Goal: Communication & Community: Participate in discussion

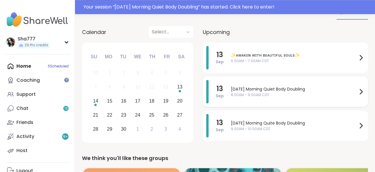
click at [241, 91] on span "[DATE] Morning Quiet Body Doubling" at bounding box center [294, 89] width 127 height 6
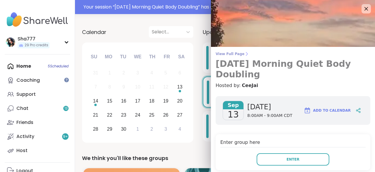
click at [237, 54] on span "View Full Page" at bounding box center [293, 54] width 155 height 5
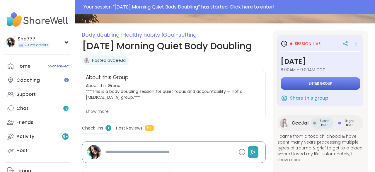
click at [313, 83] on span "Enter group" at bounding box center [320, 83] width 23 height 5
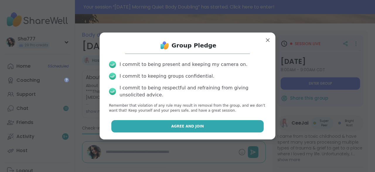
click at [219, 123] on button "Agree and Join" at bounding box center [187, 126] width 153 height 12
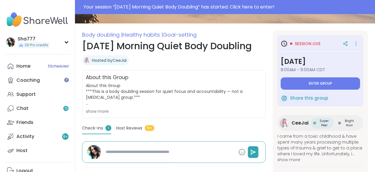
type textarea "*"
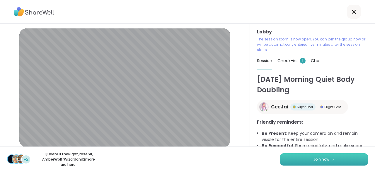
click at [305, 161] on button "Join now" at bounding box center [324, 159] width 88 height 12
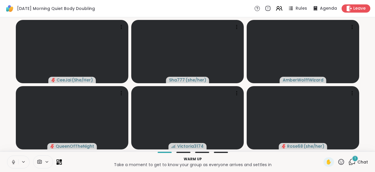
click at [14, 162] on icon at bounding box center [13, 161] width 1 height 3
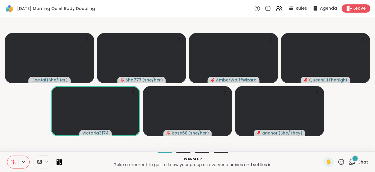
click at [354, 162] on icon at bounding box center [352, 161] width 7 height 7
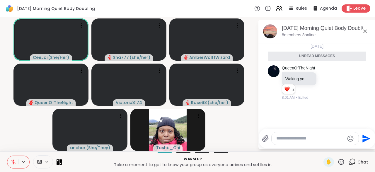
click at [307, 140] on textarea "Type your message" at bounding box center [311, 138] width 68 height 6
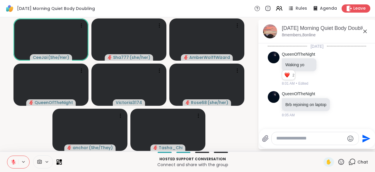
click at [307, 140] on textarea "Type your message" at bounding box center [311, 138] width 68 height 6
click at [295, 141] on textarea "Type your message" at bounding box center [311, 138] width 68 height 6
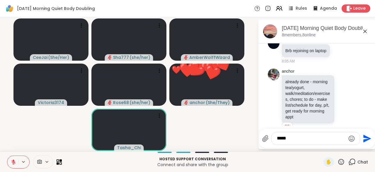
scroll to position [62, 0]
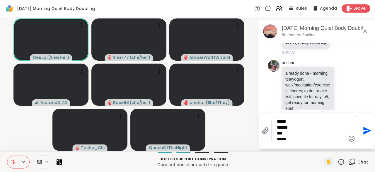
type textarea "***** ****** *** ******"
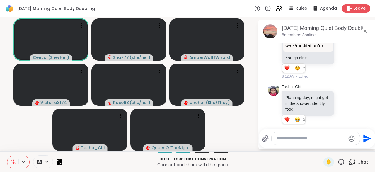
scroll to position [275, 0]
